Goal: Task Accomplishment & Management: Manage account settings

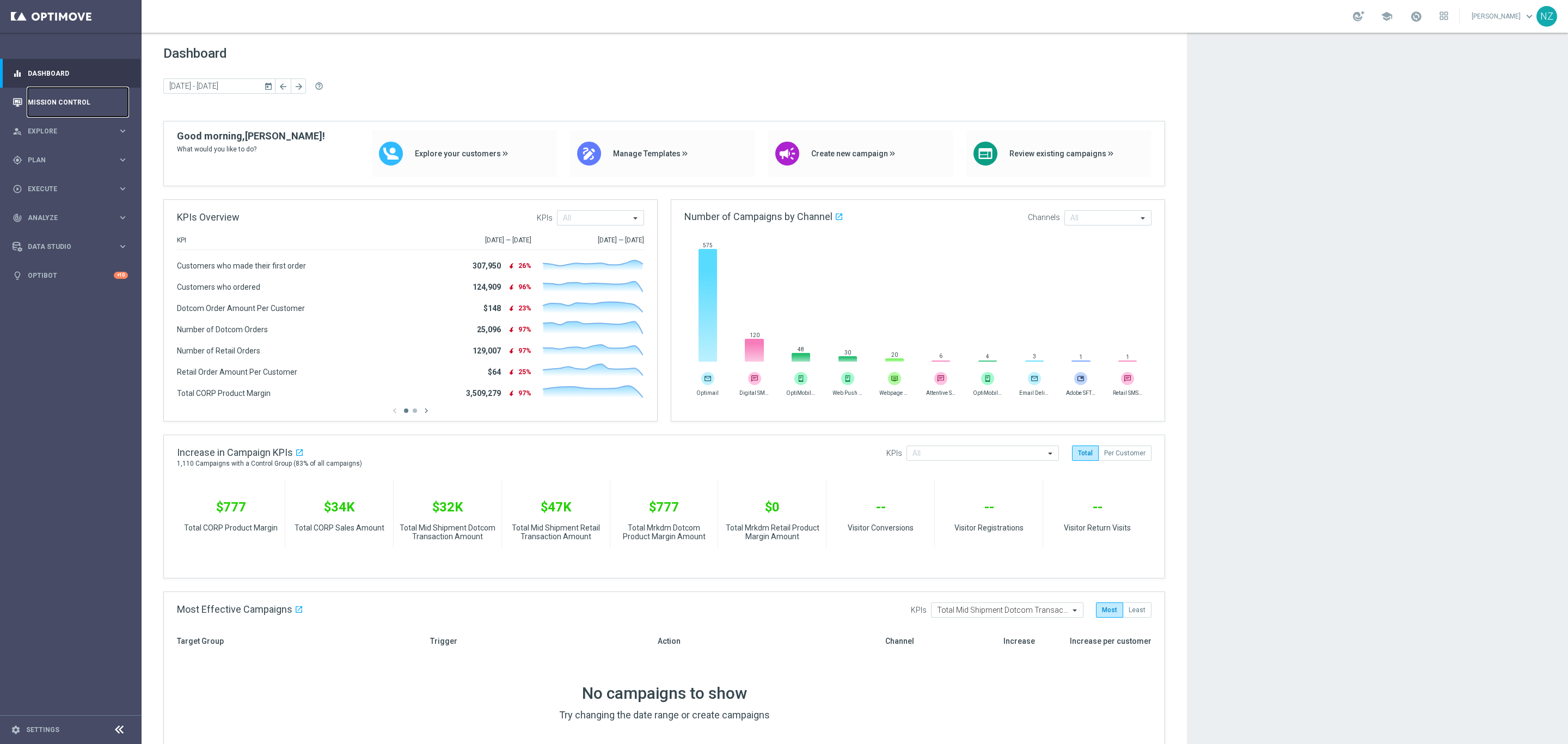
click at [62, 105] on link "Mission Control" at bounding box center [78, 102] width 100 height 29
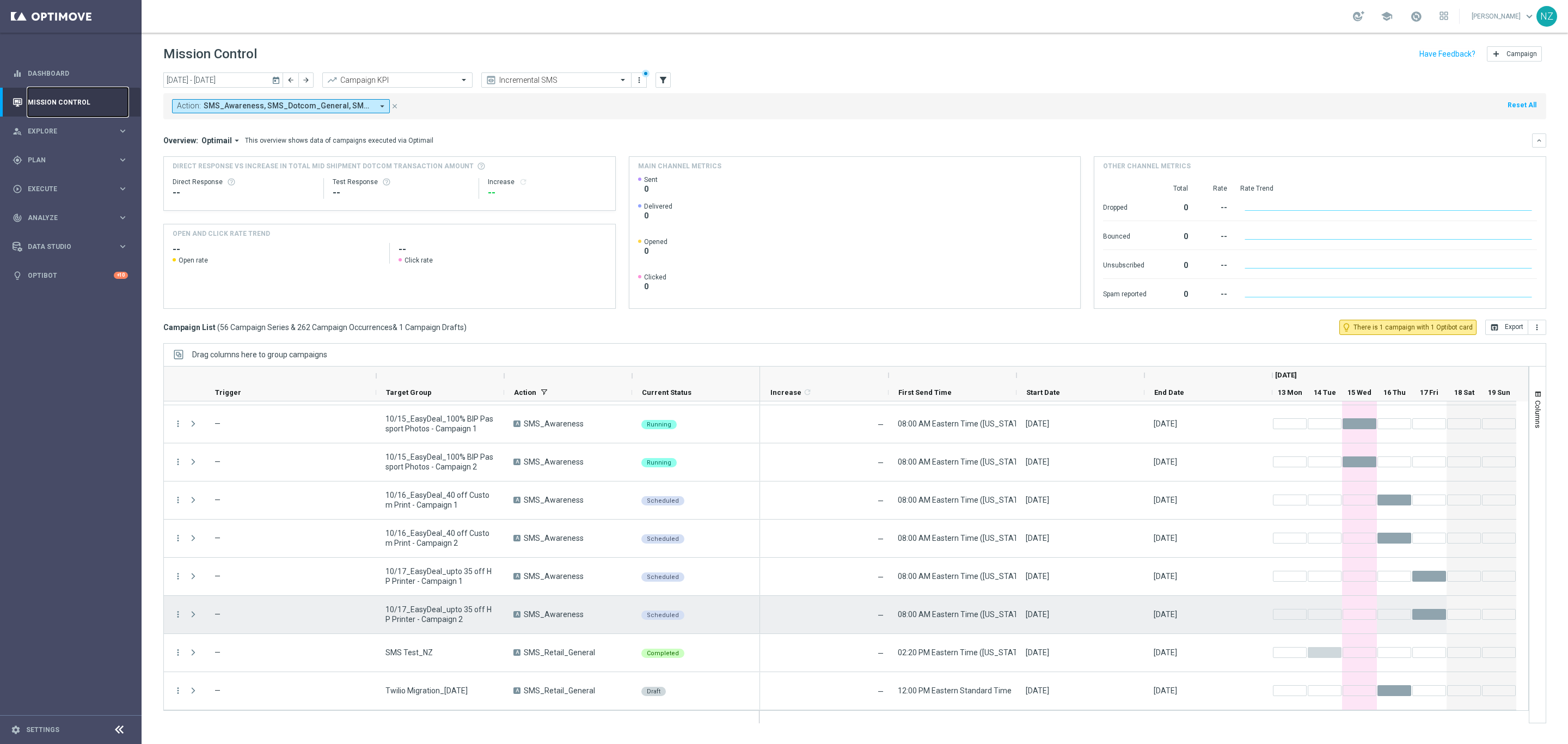
scroll to position [1865, 0]
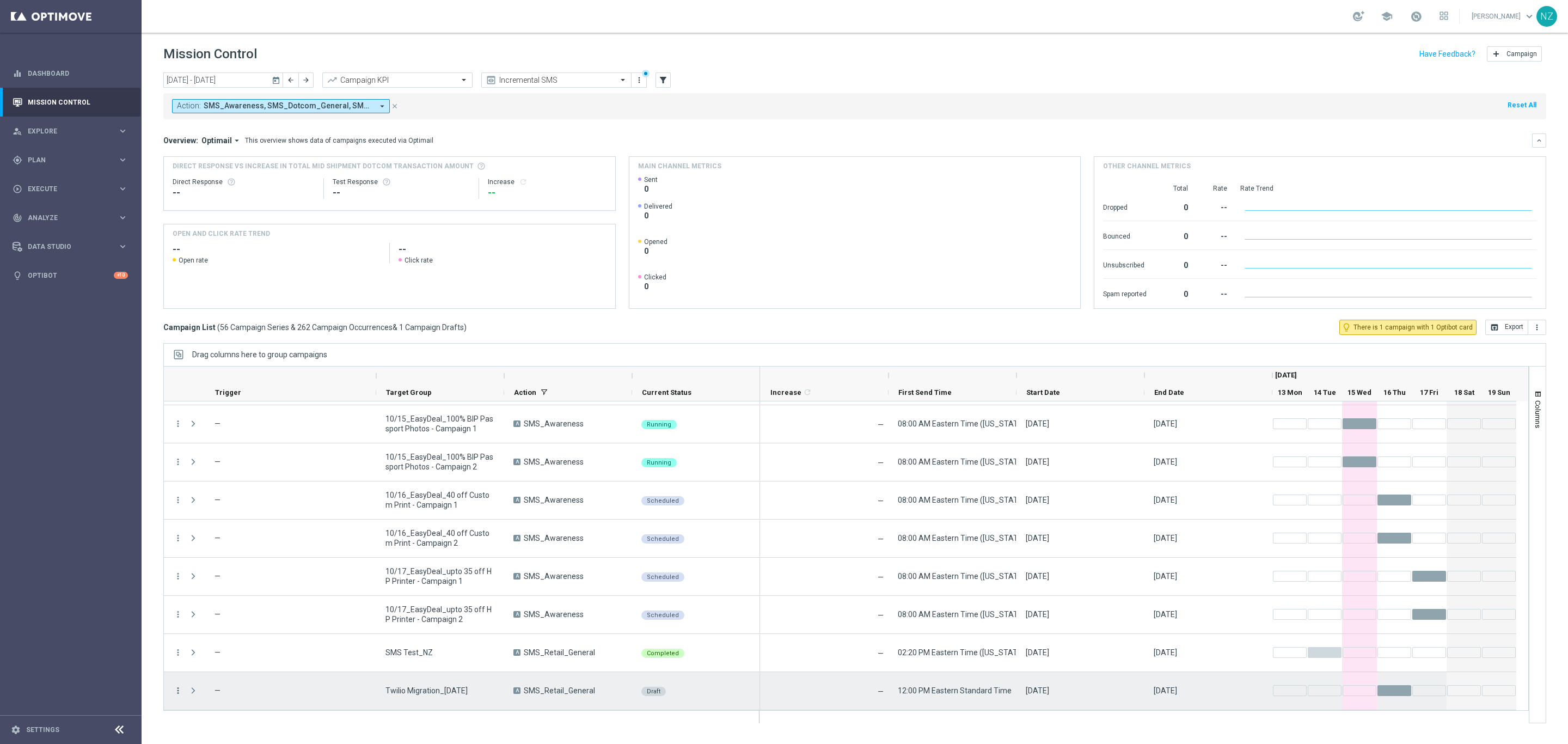
click at [177, 693] on icon "more_vert" at bounding box center [178, 690] width 10 height 10
click at [221, 658] on div "Edit" at bounding box center [250, 658] width 101 height 8
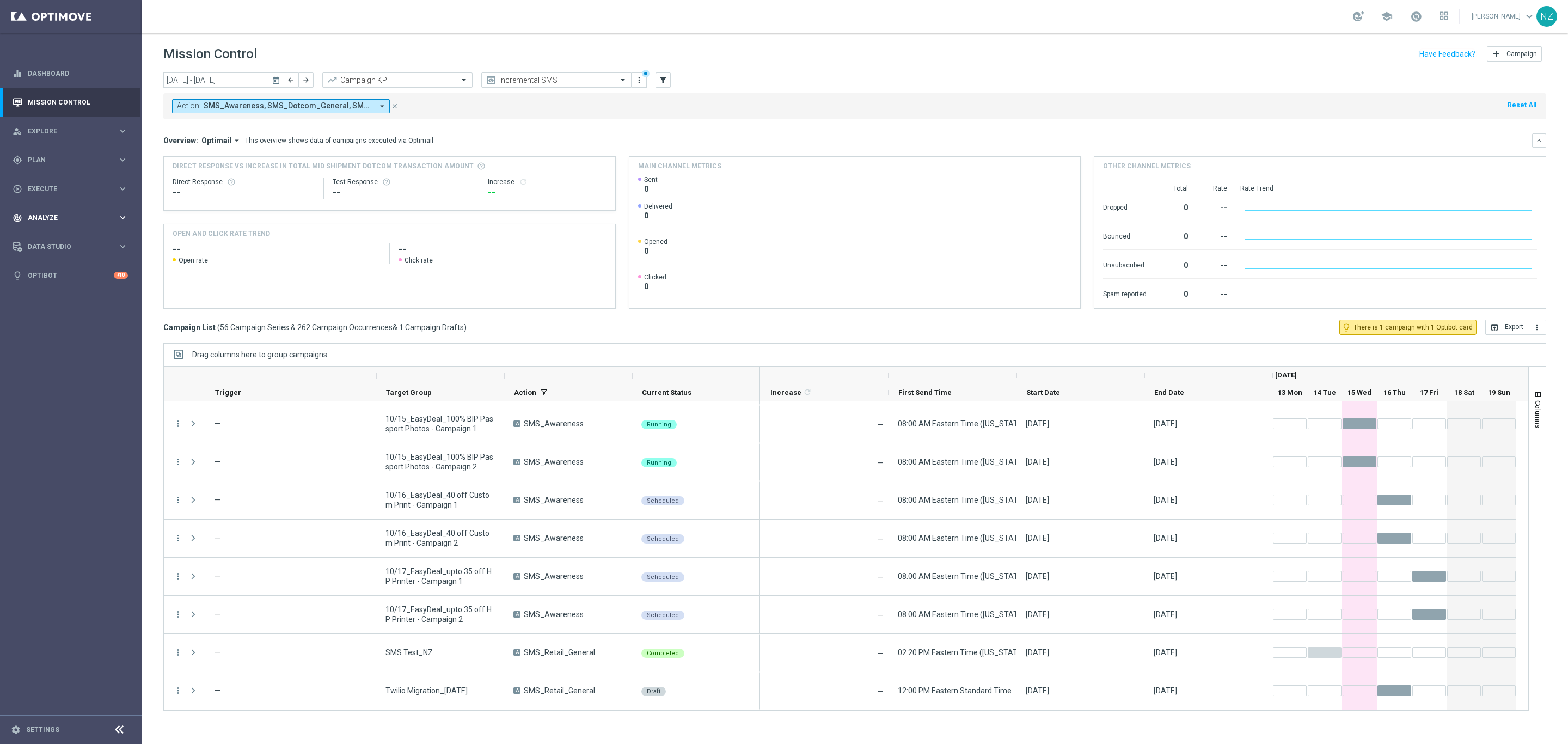
click at [58, 209] on div "track_changes Analyze keyboard_arrow_right" at bounding box center [70, 217] width 141 height 29
click at [85, 325] on button "BI Studio keyboard_arrow_right" at bounding box center [79, 321] width 100 height 9
click at [94, 398] on div "Weekly Campaigns Report" at bounding box center [86, 403] width 107 height 16
click at [89, 404] on link "Weekly Campaigns Report" at bounding box center [73, 404] width 80 height 9
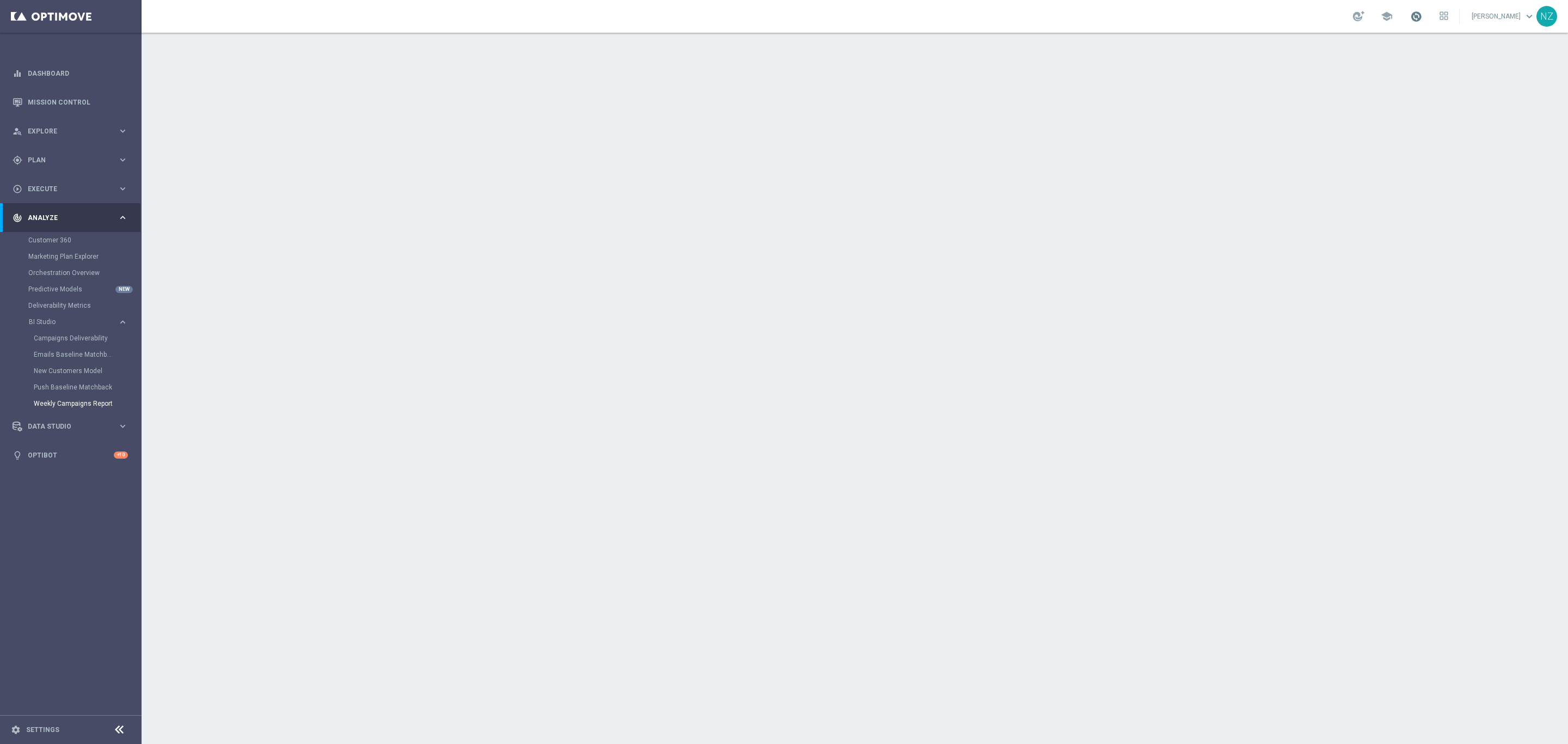
click at [1422, 18] on span at bounding box center [1416, 16] width 12 height 12
click at [57, 100] on link "Mission Control" at bounding box center [78, 102] width 100 height 29
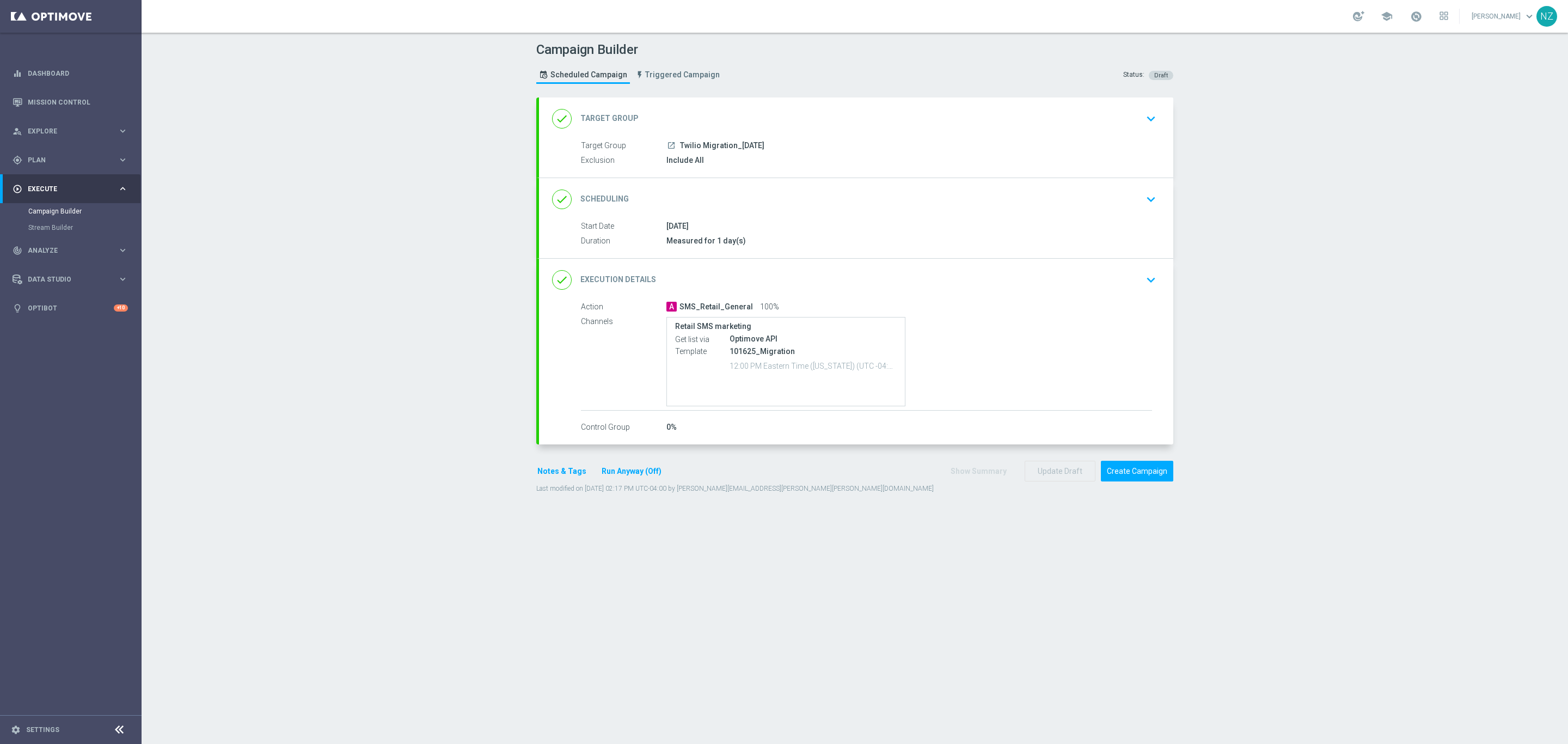
click at [1143, 122] on icon "keyboard_arrow_down" at bounding box center [1150, 119] width 16 height 16
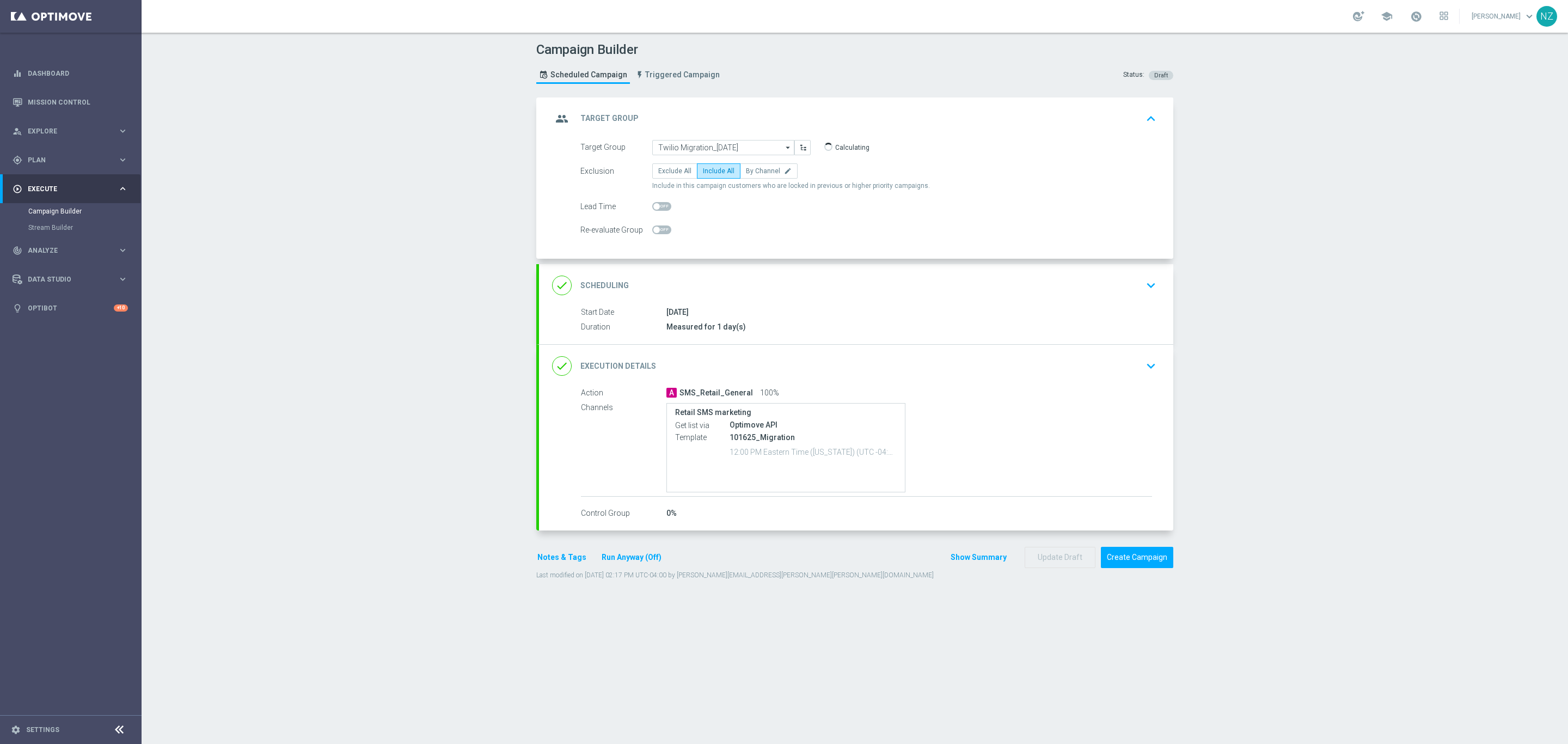
click at [1143, 122] on icon "keyboard_arrow_up" at bounding box center [1150, 119] width 16 height 16
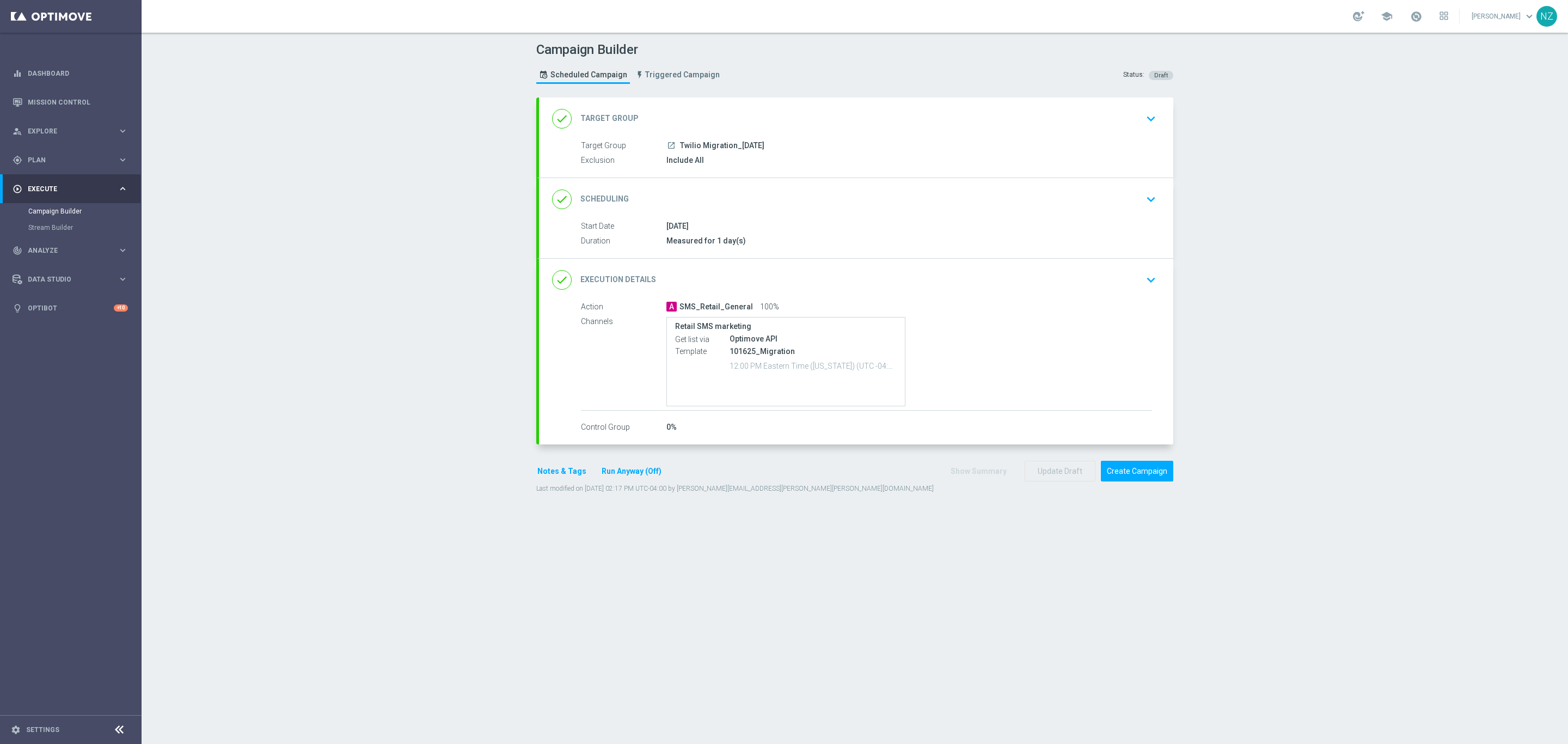
click at [1143, 122] on div "done Target Group keyboard_arrow_down Target Group launch Twilio Migration_10.1…" at bounding box center [856, 137] width 634 height 80
click at [1144, 118] on icon "keyboard_arrow_down" at bounding box center [1150, 119] width 16 height 16
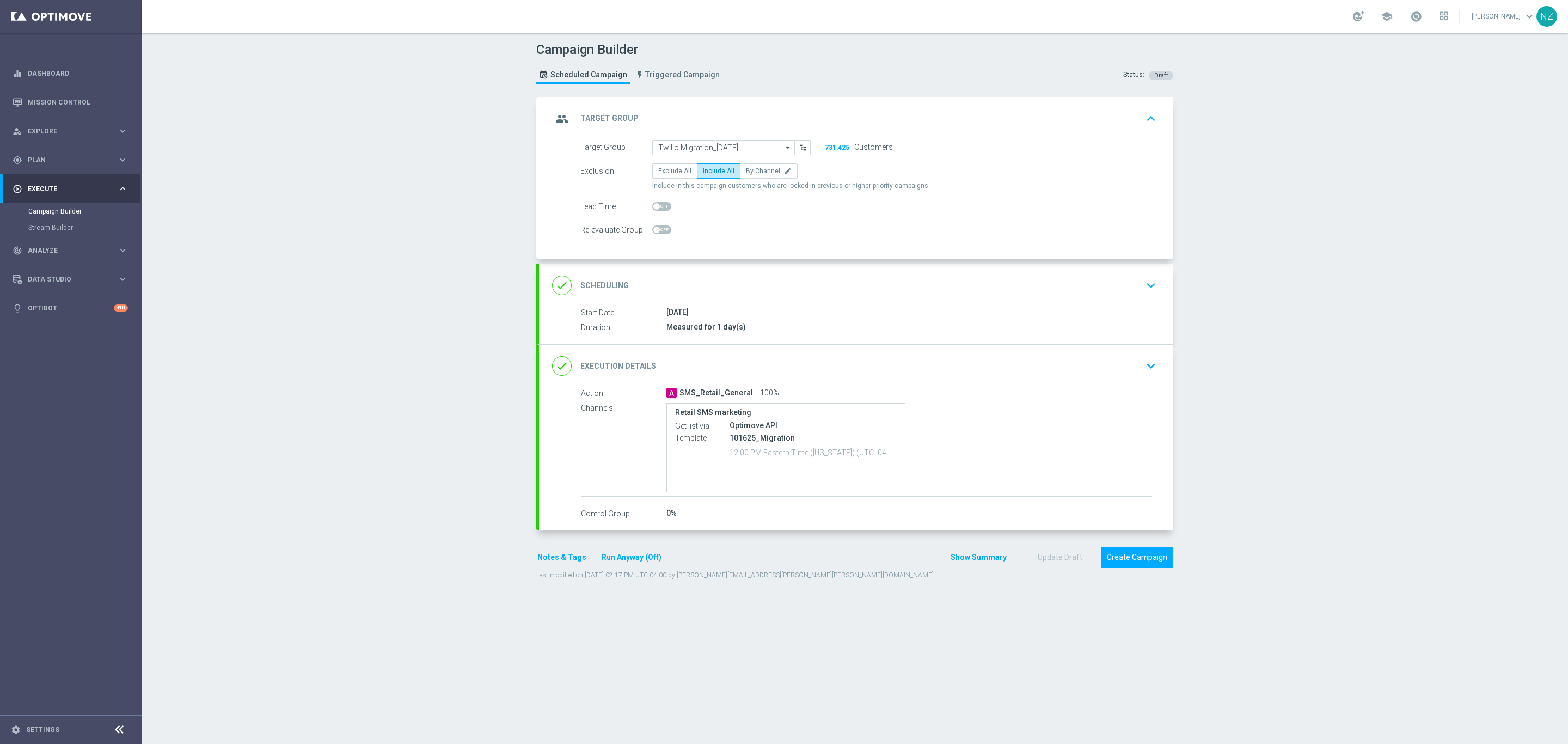
click at [1148, 369] on icon "keyboard_arrow_down" at bounding box center [1150, 366] width 16 height 16
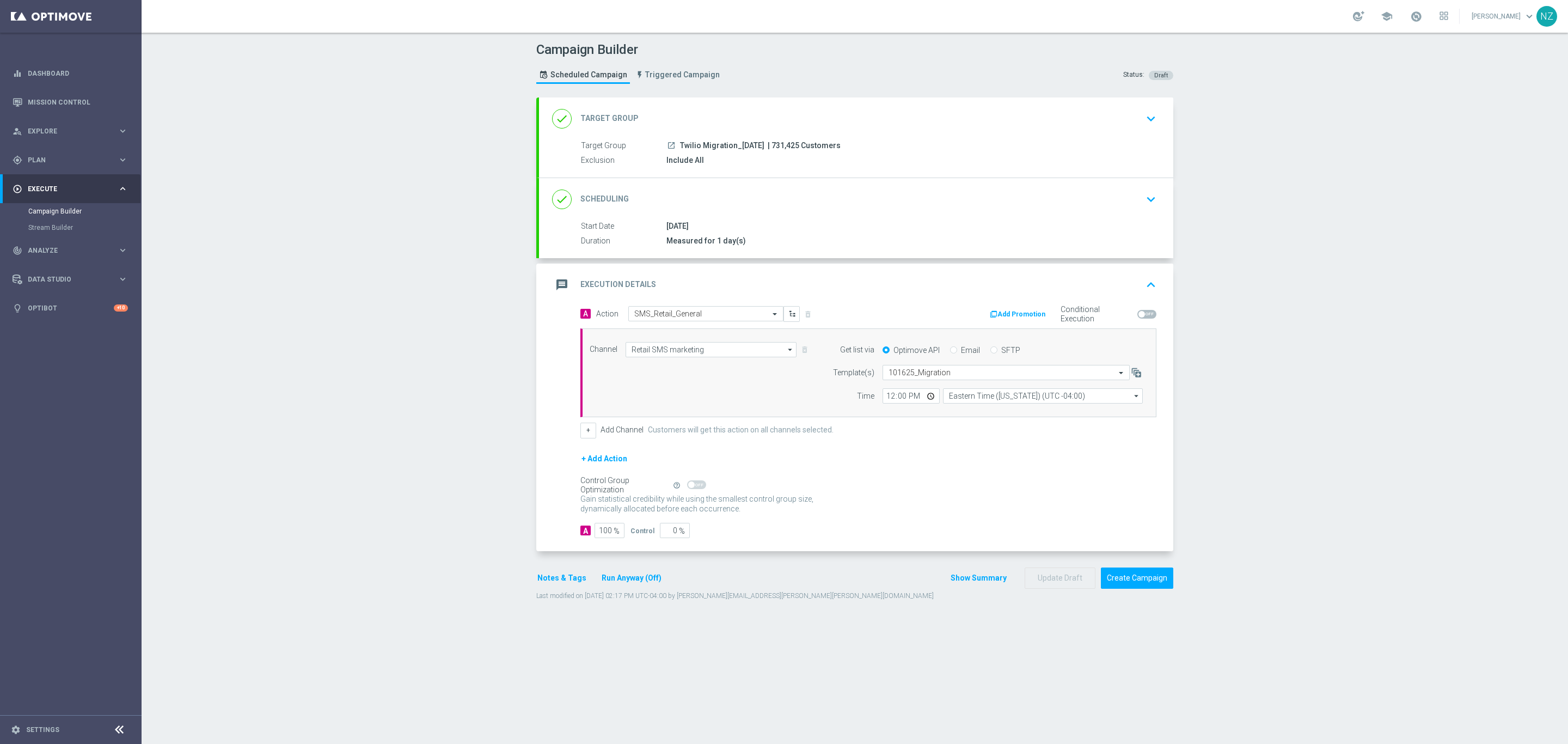
click at [541, 585] on button "Notes & Tags" at bounding box center [562, 578] width 51 height 13
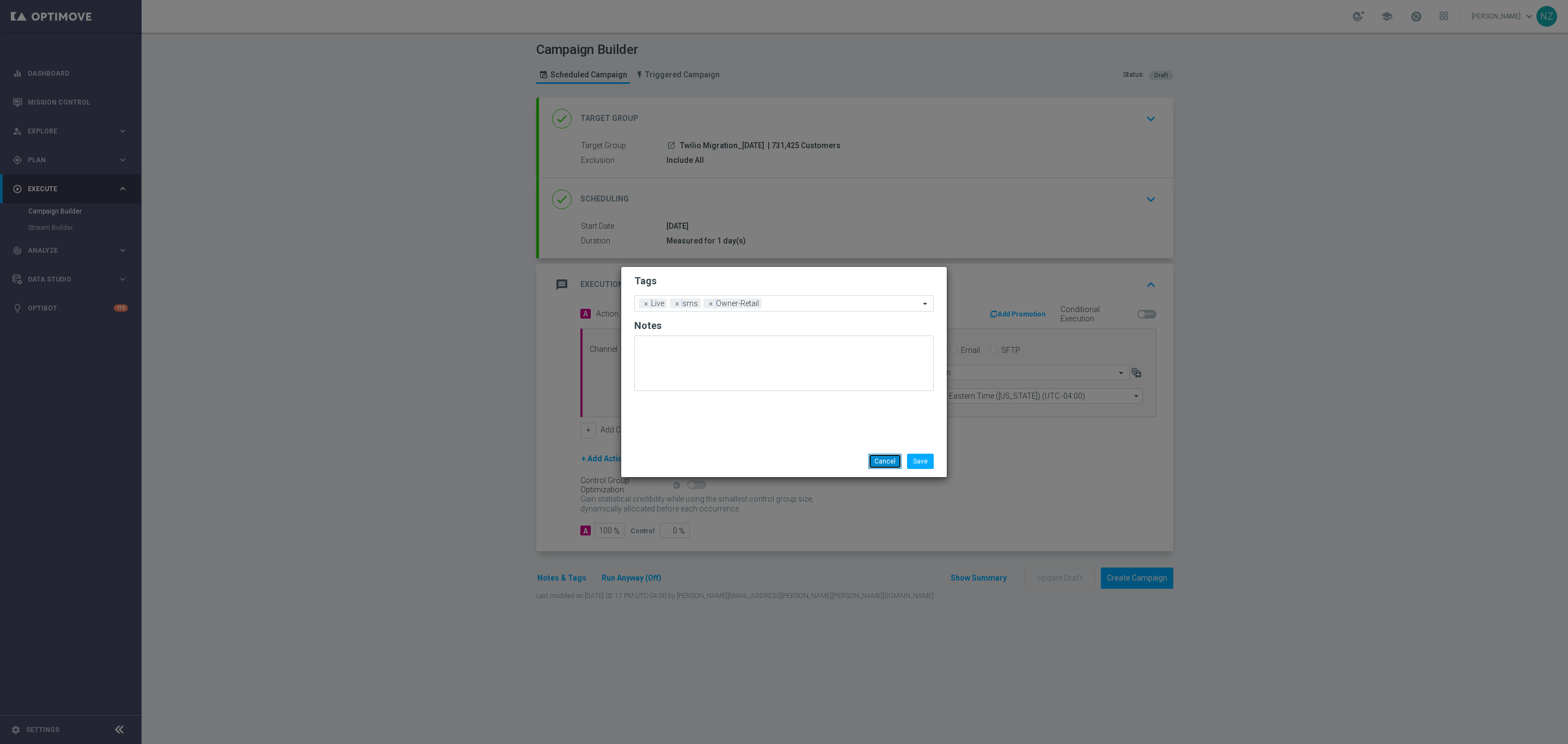
click at [874, 461] on button "Cancel" at bounding box center [885, 461] width 33 height 15
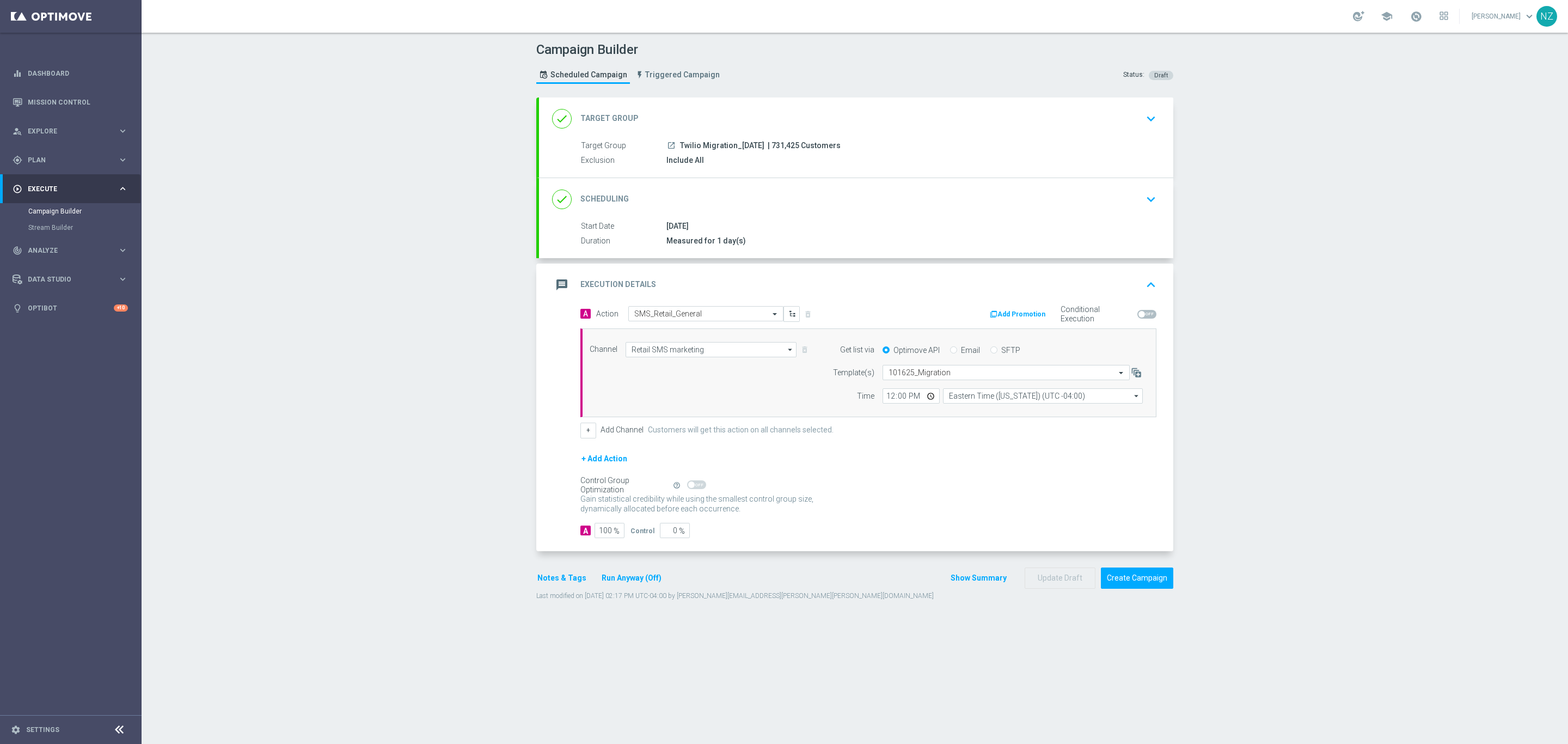
click at [560, 585] on button "Notes & Tags" at bounding box center [562, 578] width 51 height 13
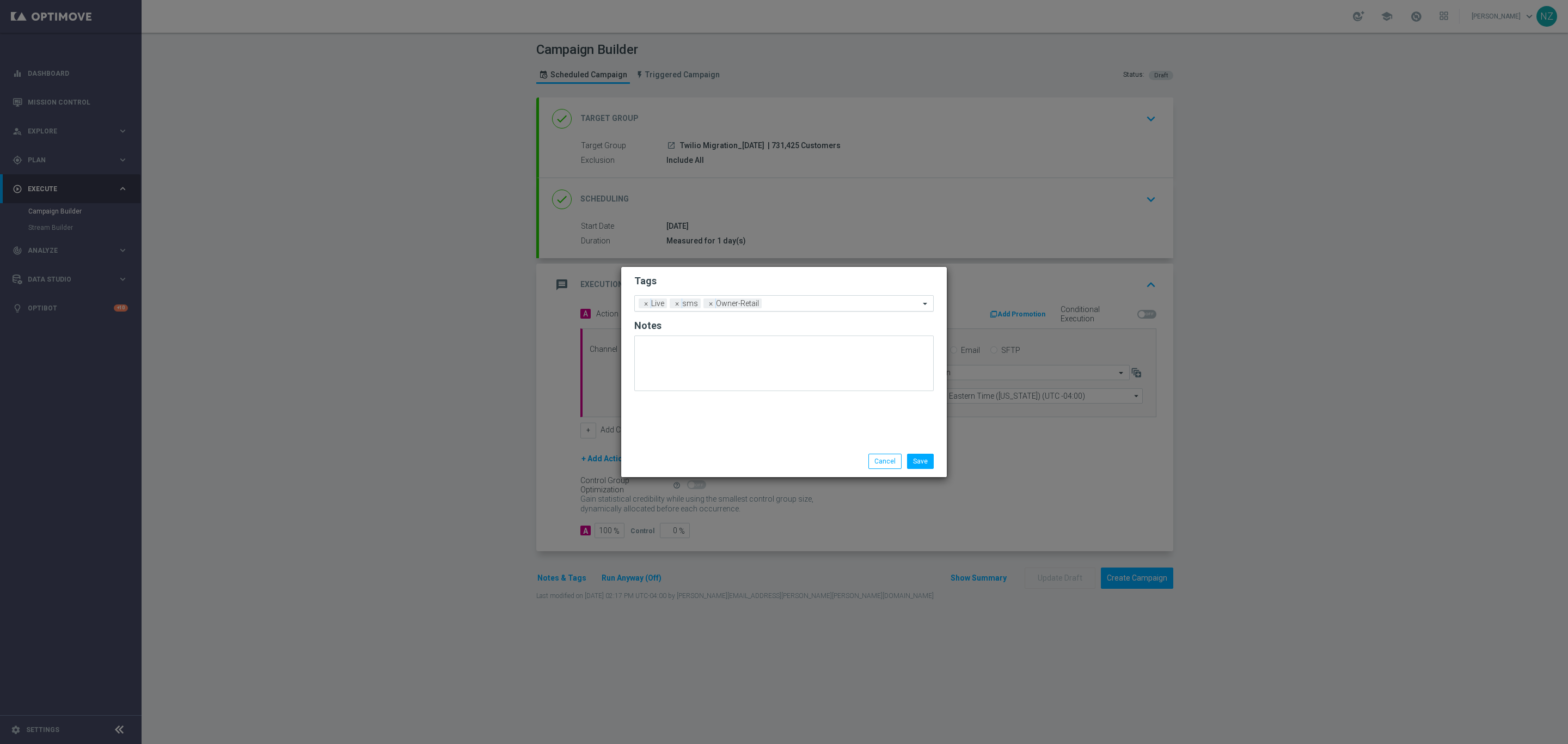
click at [785, 304] on input "text" at bounding box center [842, 304] width 153 height 9
click at [883, 462] on button "Cancel" at bounding box center [885, 461] width 33 height 15
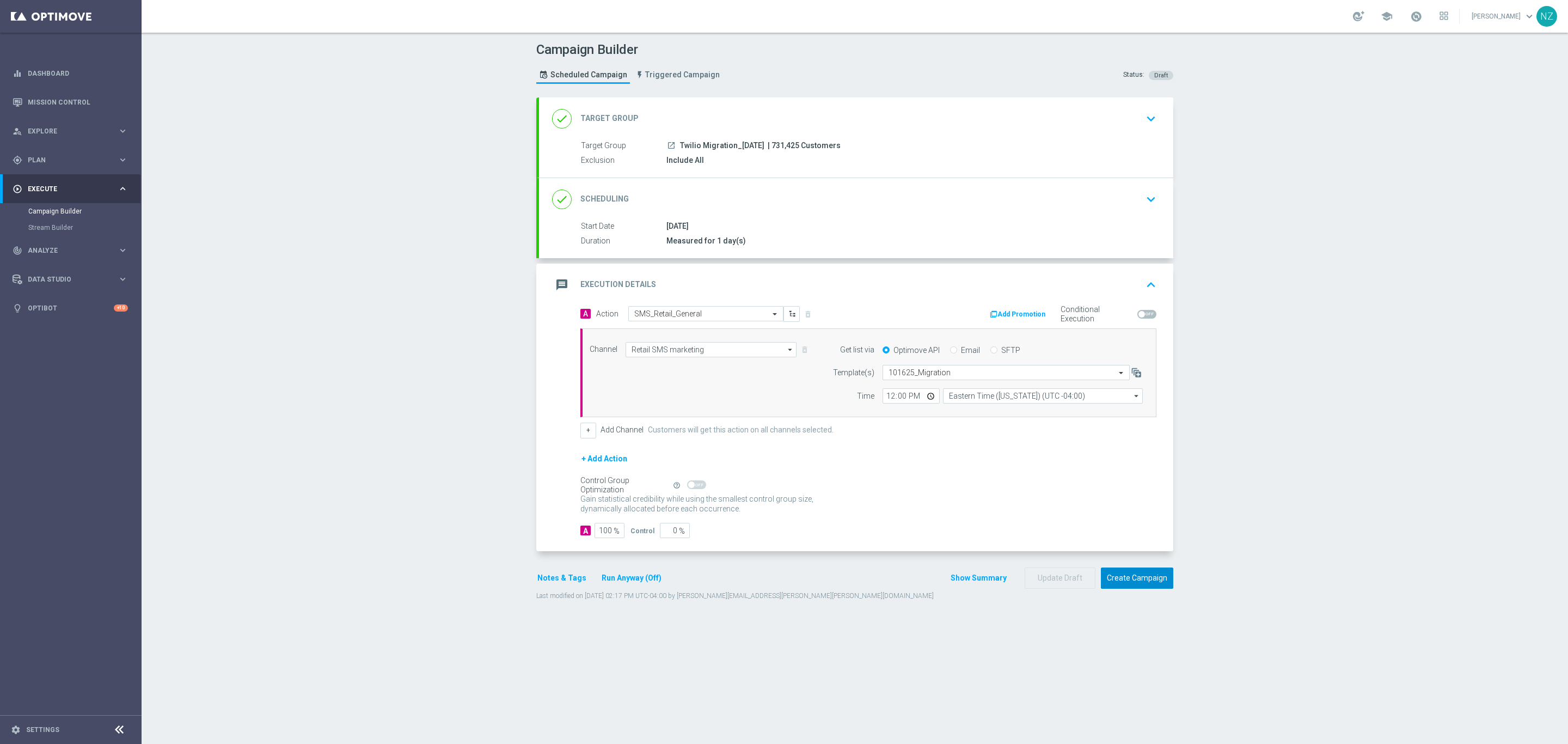
click at [1107, 584] on button "Create Campaign" at bounding box center [1137, 578] width 72 height 21
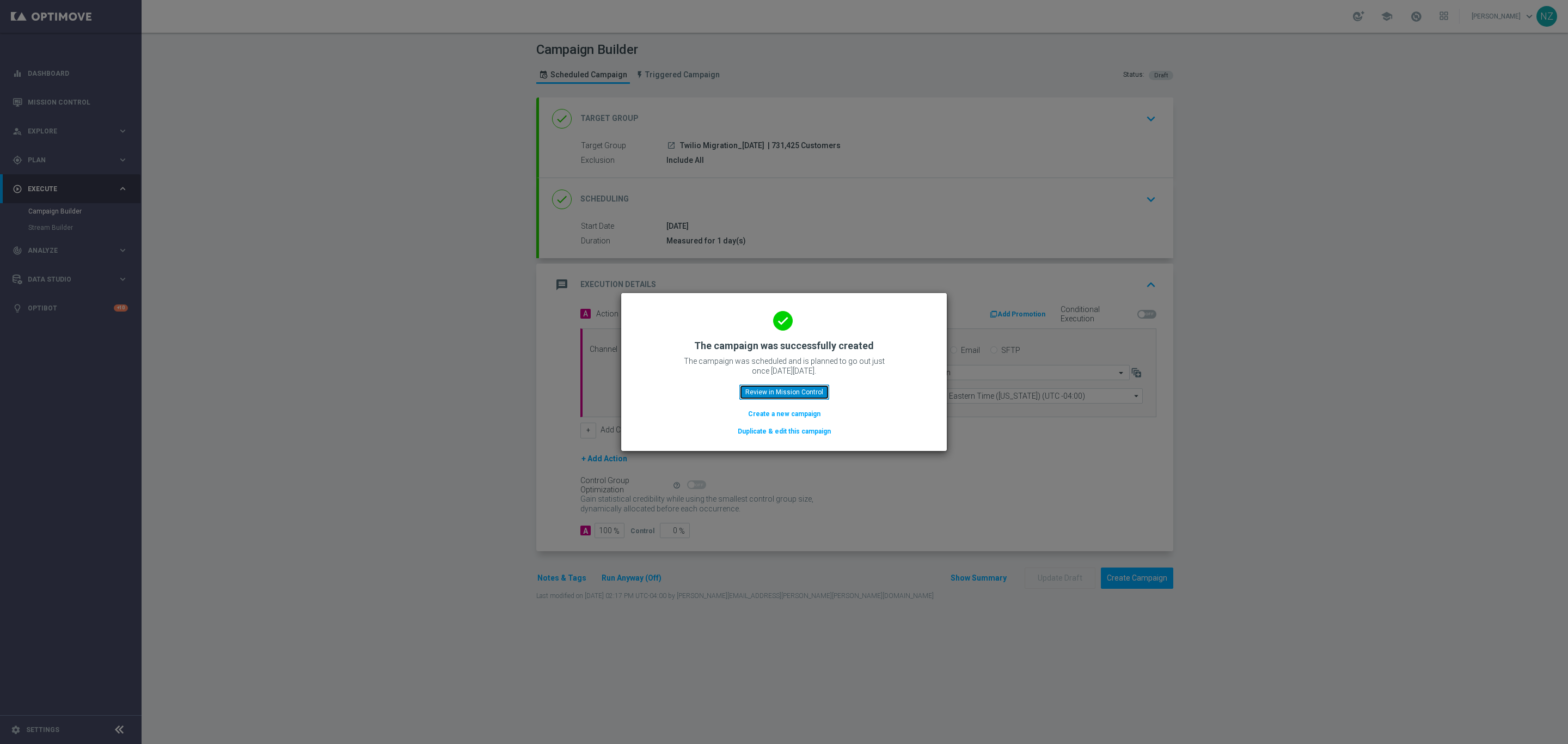
click at [799, 395] on button "Review in Mission Control" at bounding box center [785, 391] width 90 height 15
